Goal: Information Seeking & Learning: Learn about a topic

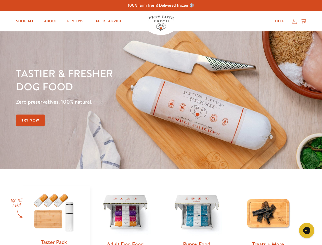
click at [161, 122] on div "Tastier & fresher dog food Zero preservatives. 100% natural. Try Now" at bounding box center [112, 100] width 193 height 67
click at [307, 230] on icon "Gorgias live chat" at bounding box center [306, 230] width 5 height 5
